Goal: Navigation & Orientation: Find specific page/section

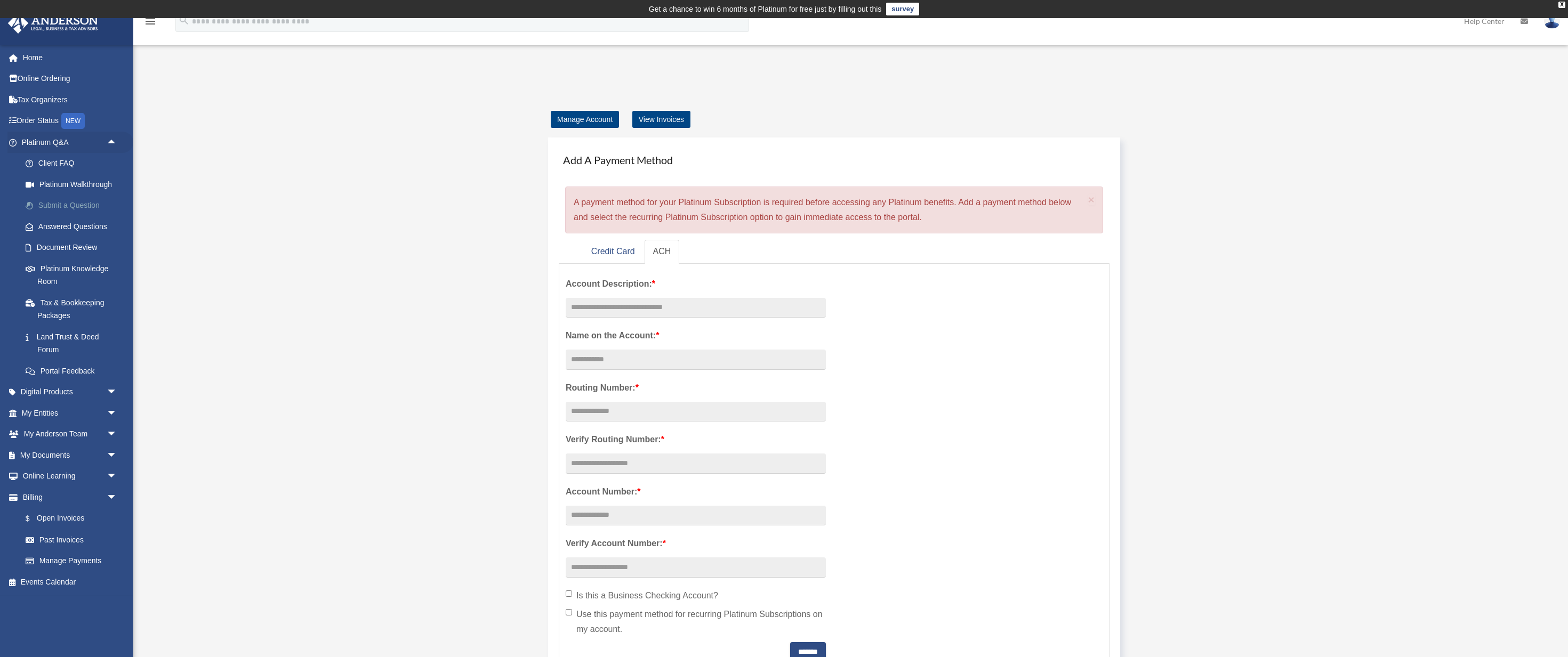
click at [90, 199] on link "Submit a Question" at bounding box center [74, 205] width 118 height 21
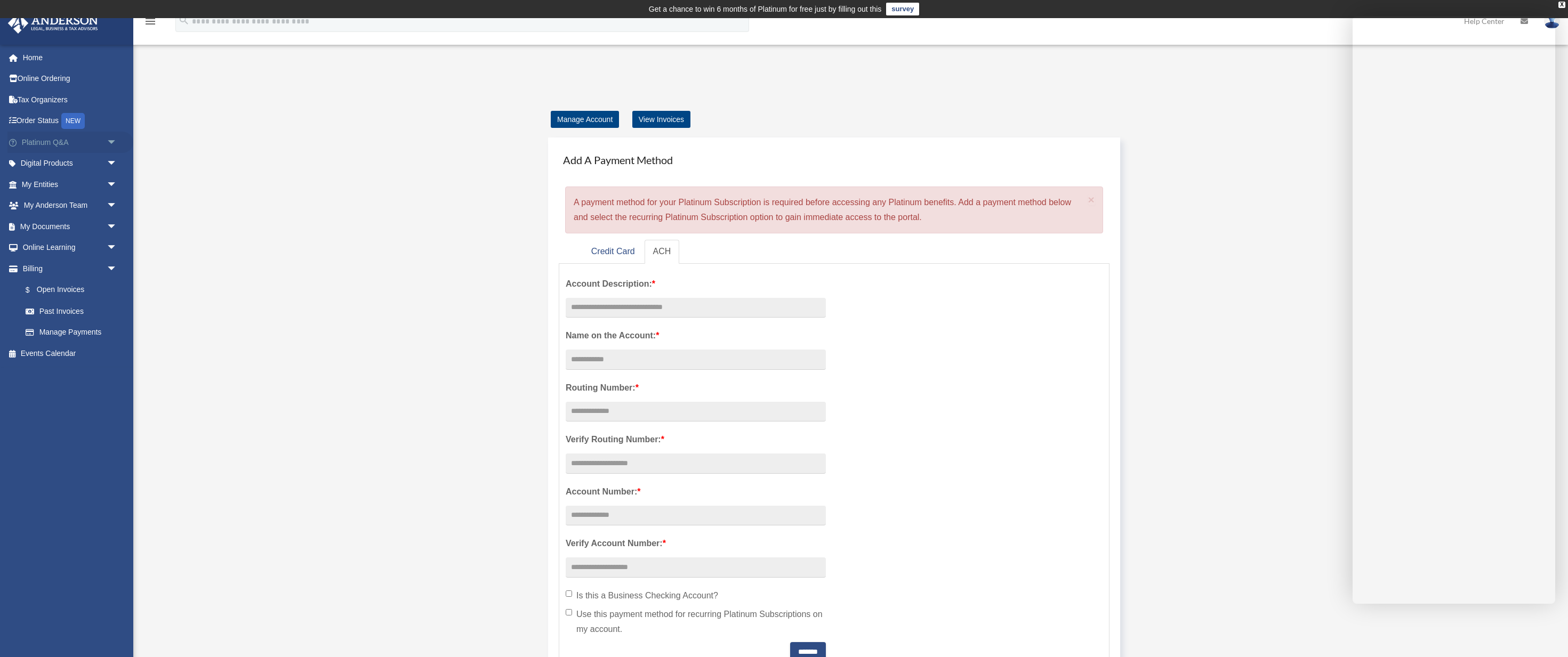
click at [113, 140] on span "arrow_drop_down" at bounding box center [117, 142] width 21 height 22
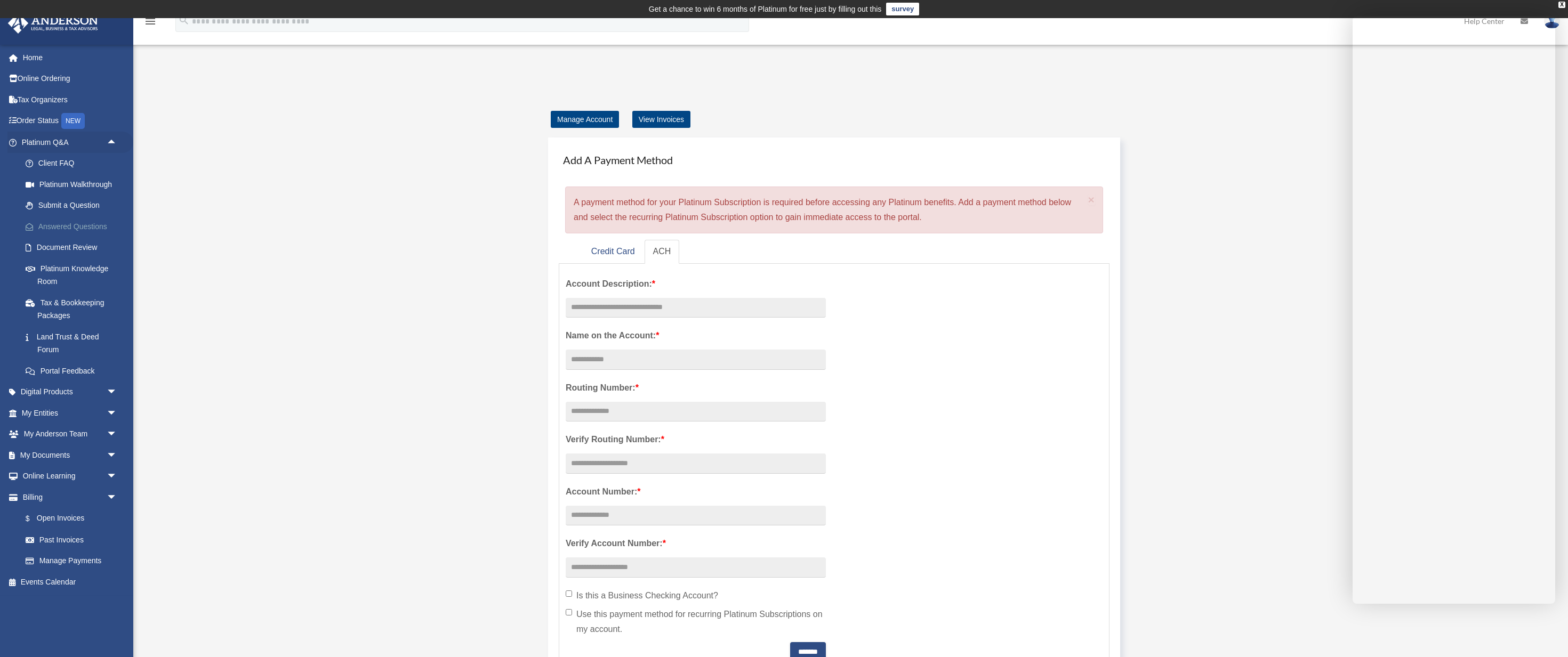
click at [87, 221] on link "Answered Questions" at bounding box center [74, 226] width 118 height 21
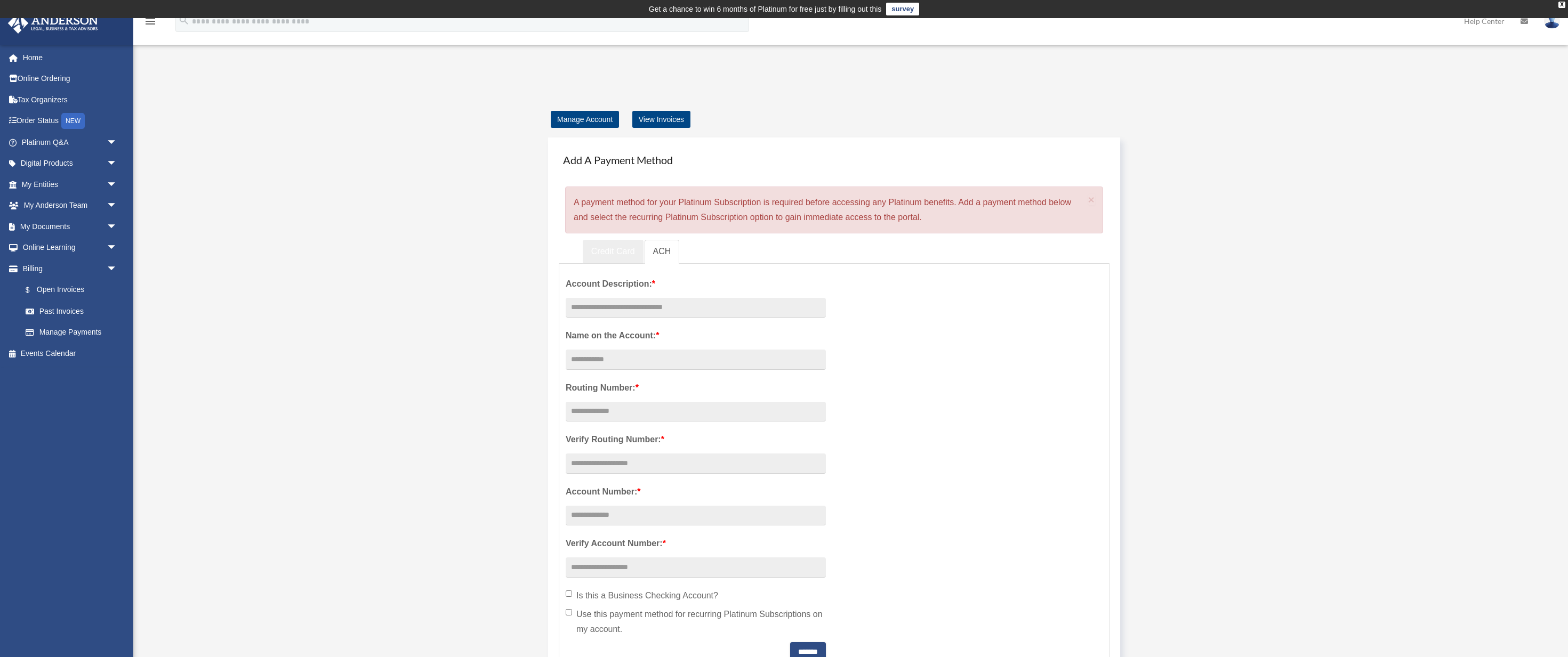
click at [607, 250] on link "Credit Card" at bounding box center [613, 251] width 60 height 24
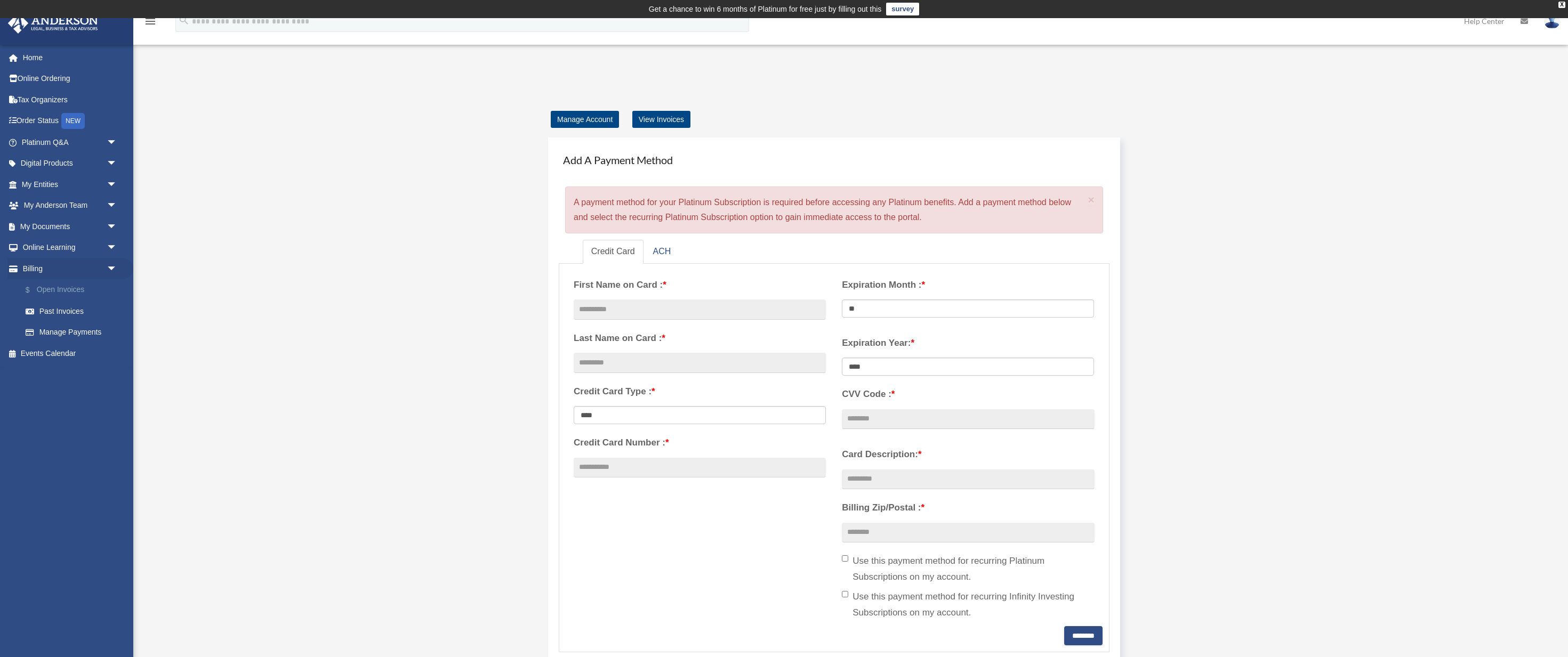
click at [49, 283] on link "$ Open Invoices" at bounding box center [74, 290] width 118 height 22
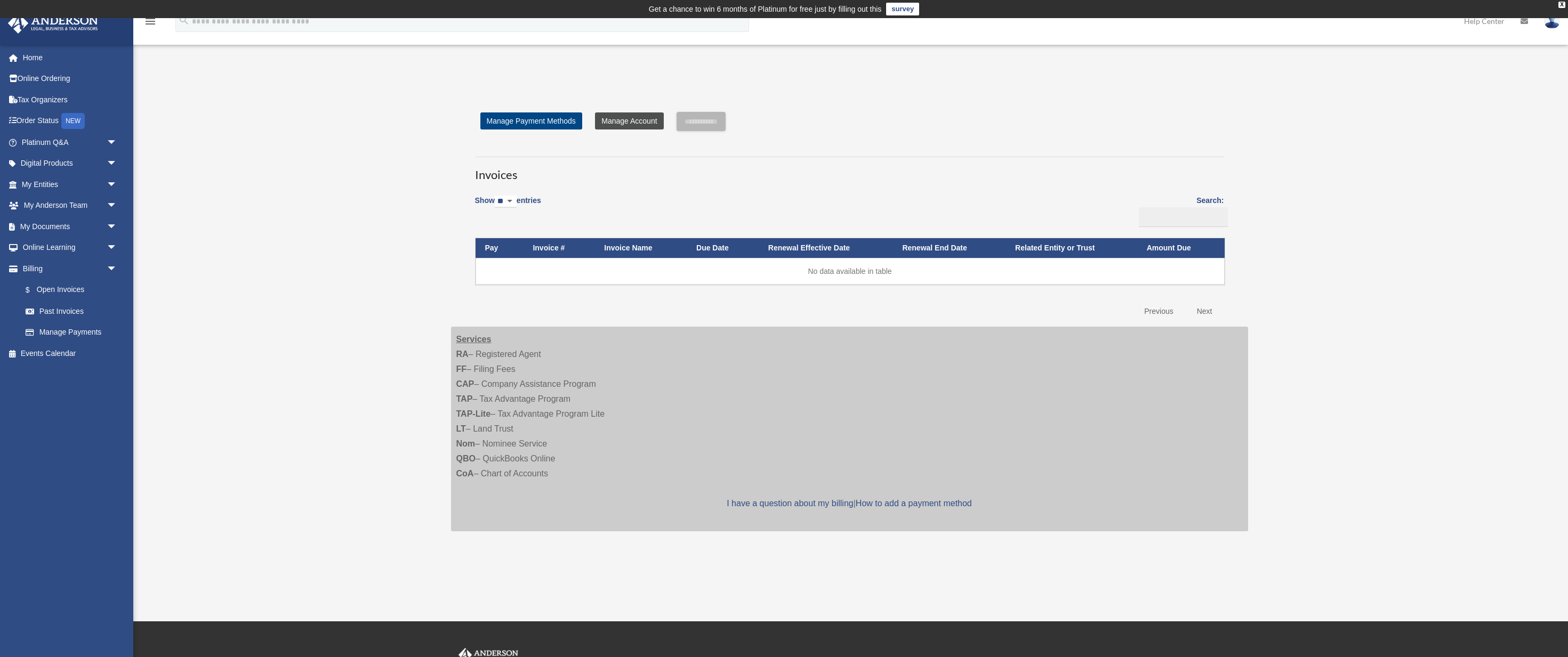
click at [603, 121] on link "Manage Account" at bounding box center [629, 121] width 68 height 17
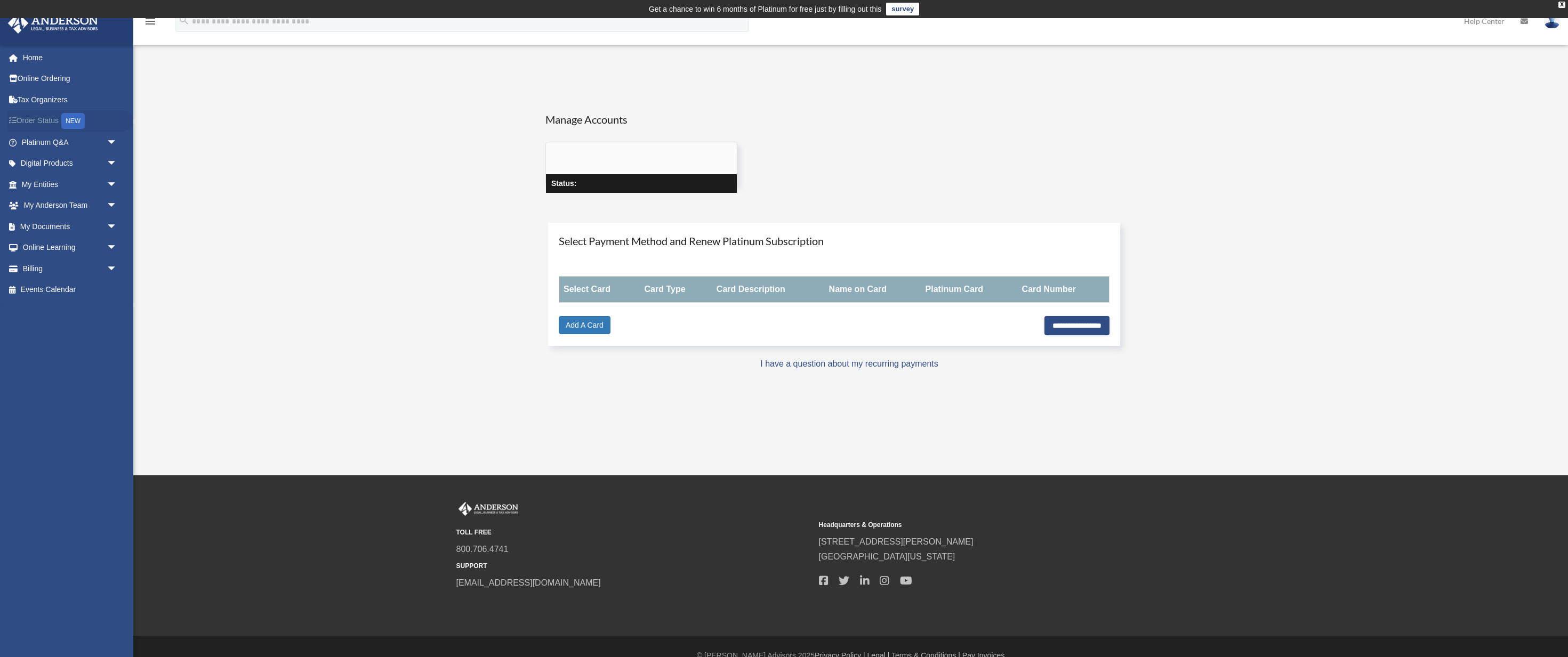
click at [42, 123] on link "Order Status NEW" at bounding box center [70, 122] width 126 height 22
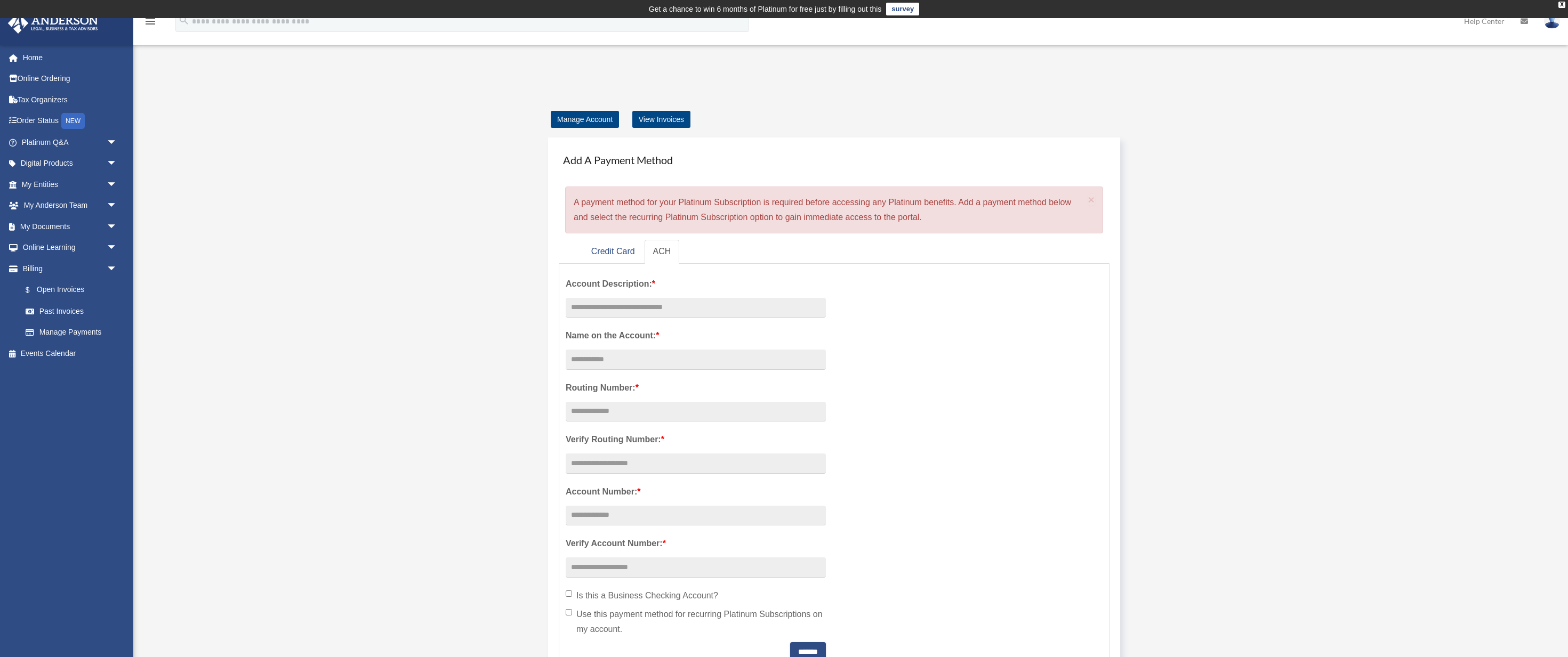
click at [154, 23] on icon "menu" at bounding box center [150, 21] width 13 height 13
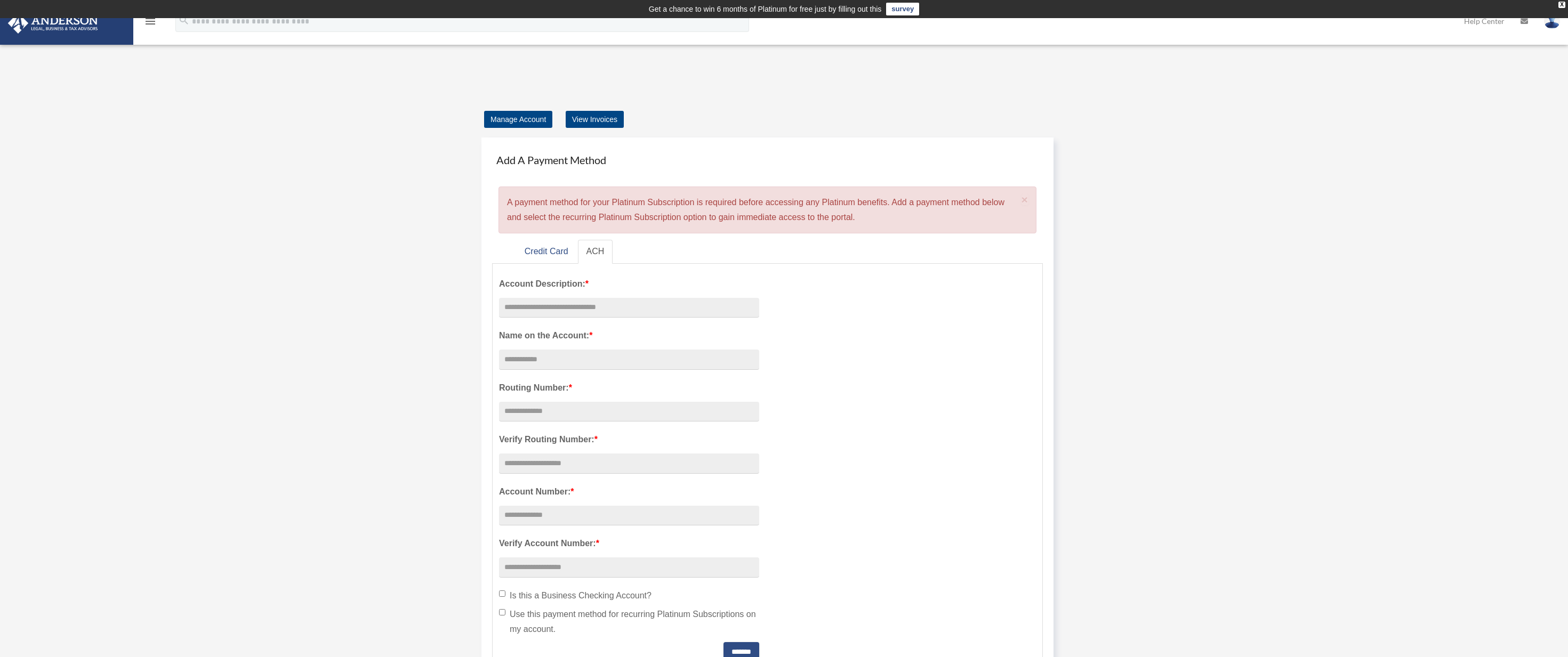
click at [150, 23] on icon "menu" at bounding box center [150, 21] width 13 height 13
